Goal: Transaction & Acquisition: Purchase product/service

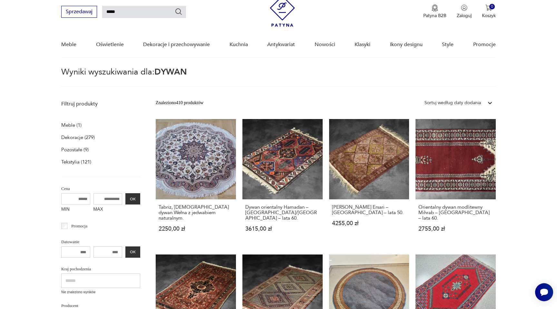
click at [111, 195] on input "MAX" at bounding box center [107, 198] width 29 height 11
type input "***"
click at [135, 198] on button "OK" at bounding box center [132, 198] width 15 height 11
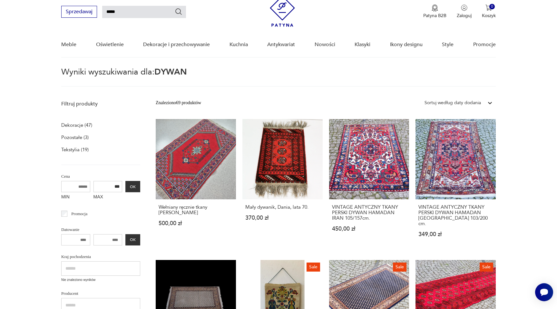
click at [86, 187] on input "MIN" at bounding box center [75, 186] width 29 height 11
click at [132, 186] on button "OK" at bounding box center [132, 186] width 15 height 11
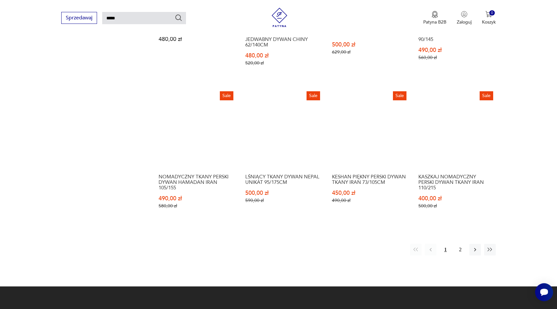
scroll to position [490, 0]
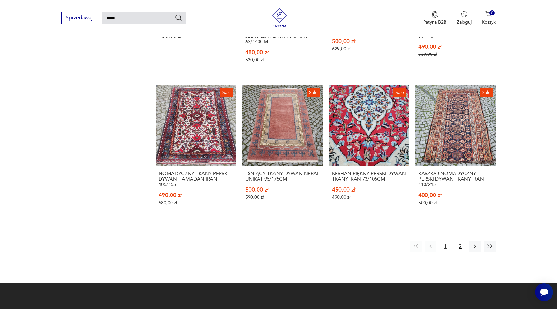
click at [463, 240] on button "2" at bounding box center [460, 246] width 12 height 12
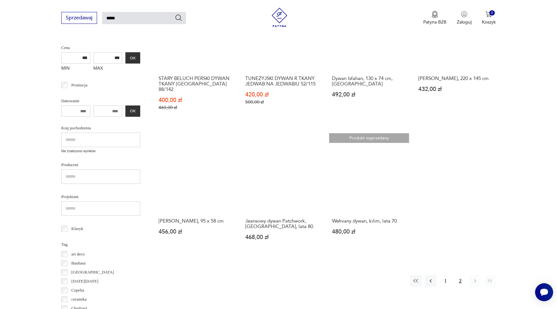
scroll to position [156, 0]
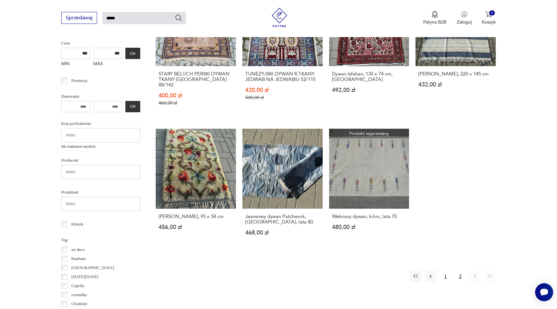
click at [445, 271] on button "1" at bounding box center [446, 276] width 12 height 12
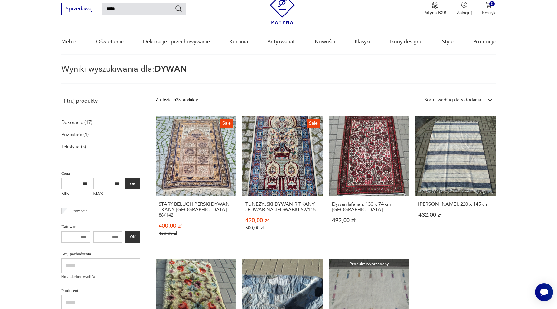
scroll to position [23, 0]
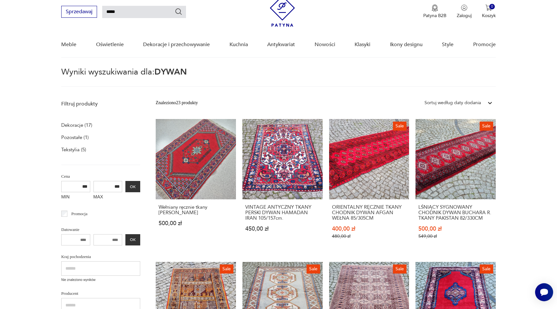
click at [82, 186] on input "***" at bounding box center [75, 186] width 29 height 11
type input "***"
click at [109, 182] on input "***" at bounding box center [107, 186] width 29 height 11
click at [112, 185] on input "***" at bounding box center [107, 186] width 29 height 11
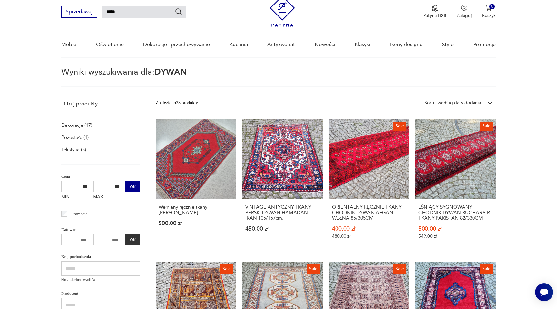
type input "***"
click at [137, 187] on button "OK" at bounding box center [132, 186] width 15 height 11
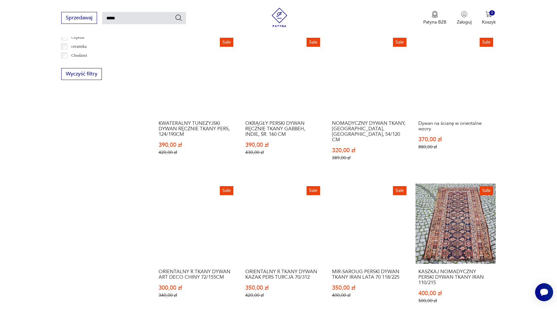
scroll to position [382, 0]
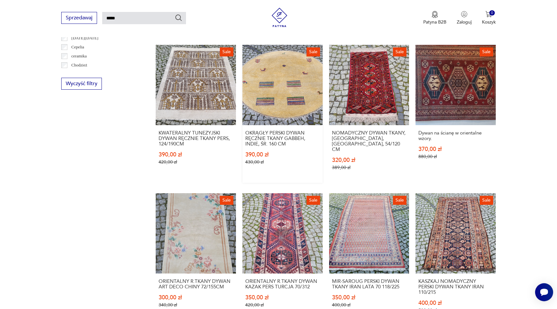
click at [284, 84] on link "Sale OKRĄGŁY PERSKI DYWAN RĘCZNIE TKANY GABBEH, INDIE, ŚR. 160 CM 390,00 zł 430…" at bounding box center [282, 114] width 80 height 138
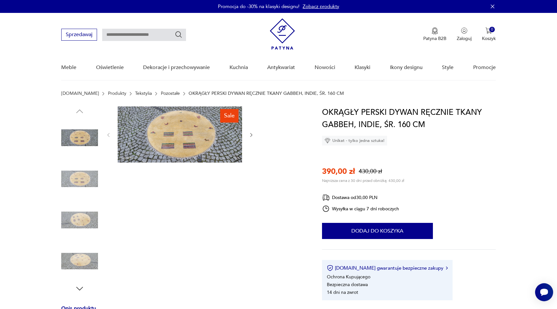
click at [172, 146] on img at bounding box center [180, 134] width 124 height 56
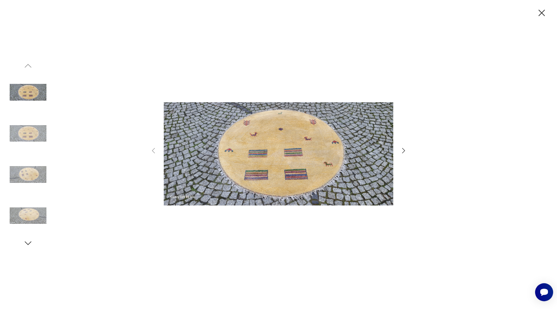
click at [30, 130] on img at bounding box center [28, 133] width 37 height 37
click at [30, 168] on img at bounding box center [28, 174] width 37 height 37
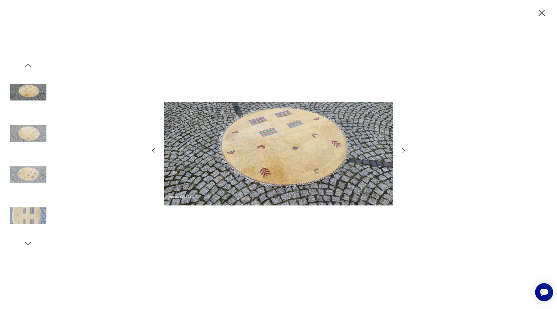
click at [34, 196] on div at bounding box center [28, 154] width 37 height 161
click at [33, 212] on img at bounding box center [28, 215] width 37 height 37
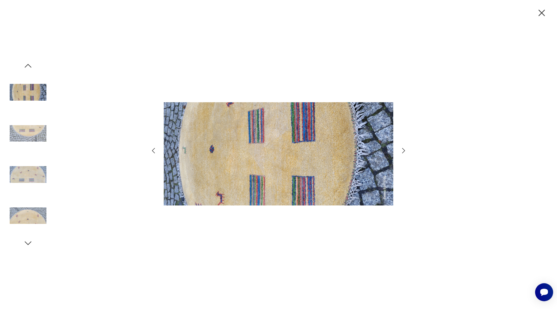
click at [541, 15] on icon "button" at bounding box center [541, 12] width 11 height 11
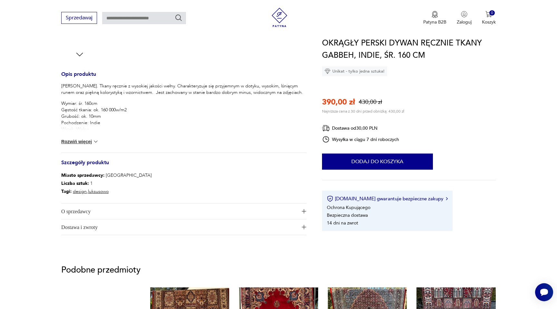
scroll to position [236, 0]
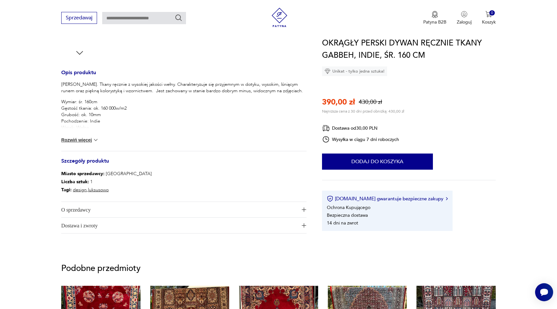
click at [85, 144] on div "[PERSON_NAME]. Tkany ręcznie z wysokiej jakości wełny. Charakteryzuje się przyj…" at bounding box center [183, 116] width 245 height 70
click at [83, 139] on button "Rozwiń więcej" at bounding box center [79, 140] width 37 height 6
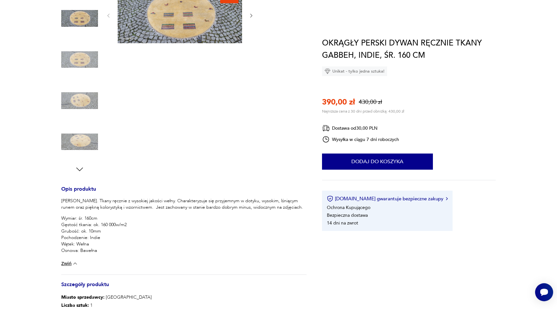
scroll to position [0, 0]
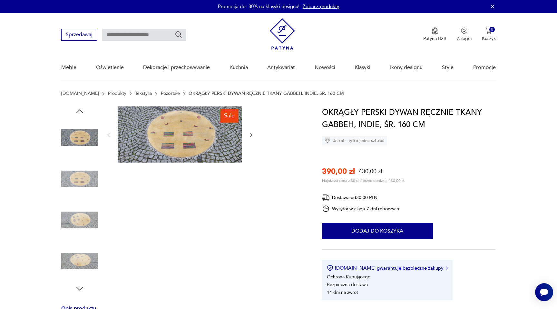
click at [83, 179] on img at bounding box center [79, 178] width 37 height 37
click at [164, 141] on img at bounding box center [180, 134] width 124 height 56
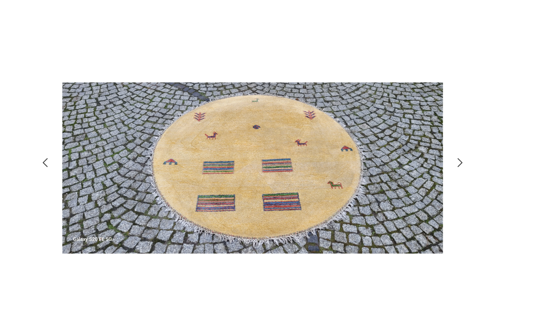
click at [404, 149] on icon "button" at bounding box center [404, 151] width 8 height 8
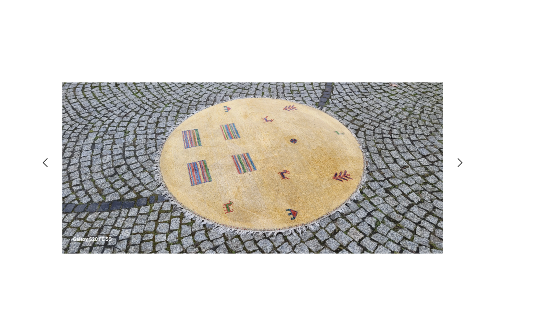
click at [404, 149] on icon "button" at bounding box center [404, 151] width 8 height 8
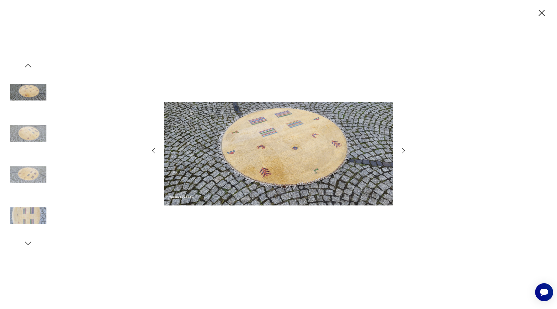
click at [541, 15] on icon "button" at bounding box center [541, 12] width 11 height 11
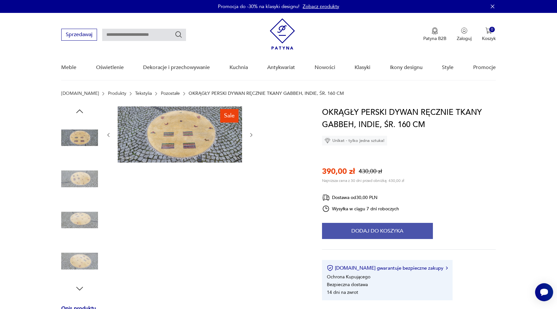
click at [401, 233] on button "Dodaj do koszyka" at bounding box center [377, 231] width 111 height 16
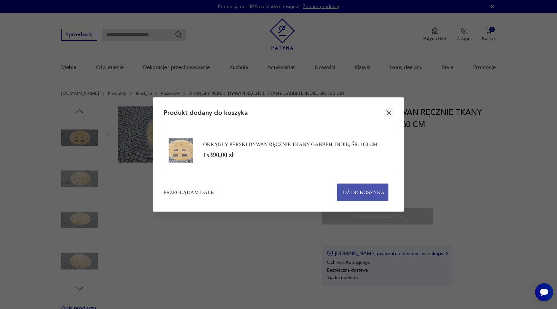
click at [360, 186] on span "Idź do koszyka" at bounding box center [362, 192] width 43 height 17
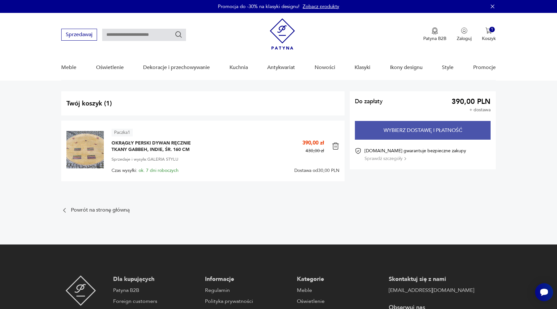
click at [411, 128] on button "Wybierz dostawę i płatność" at bounding box center [423, 130] width 136 height 19
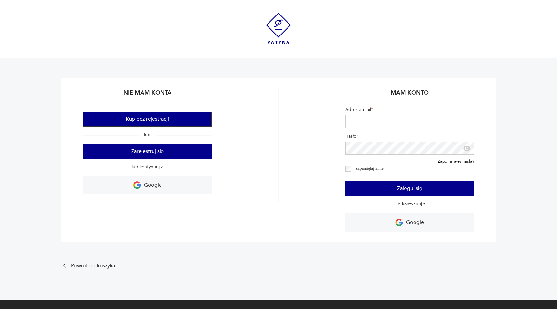
click at [176, 121] on button "Kup bez rejestracji" at bounding box center [147, 119] width 129 height 15
